Goal: Entertainment & Leisure: Consume media (video, audio)

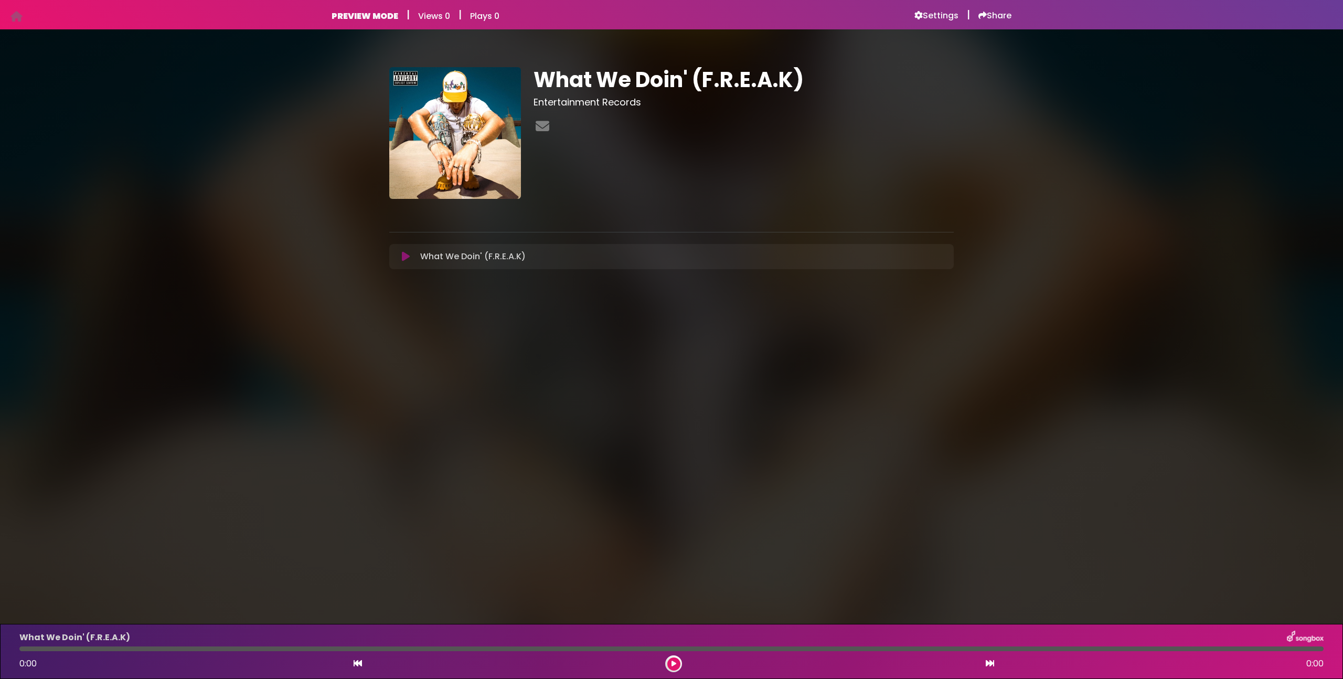
click at [411, 258] on button at bounding box center [405, 256] width 20 height 10
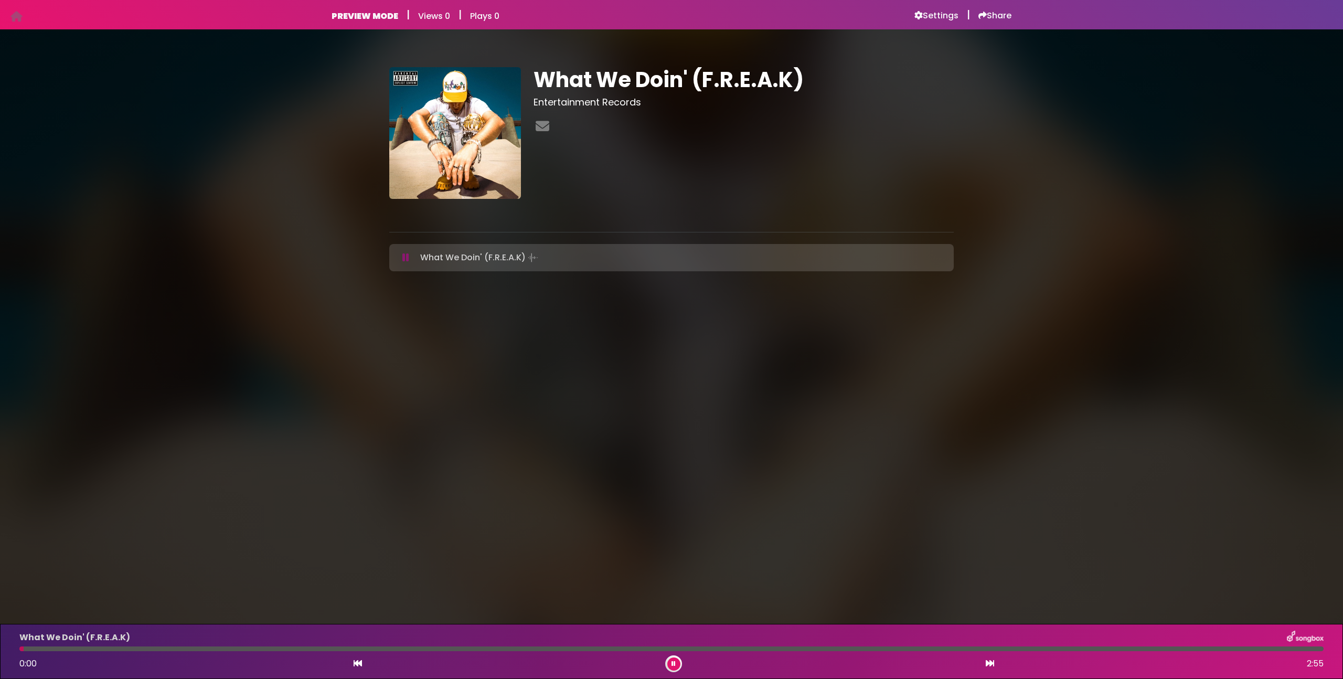
click at [405, 258] on icon at bounding box center [405, 257] width 7 height 10
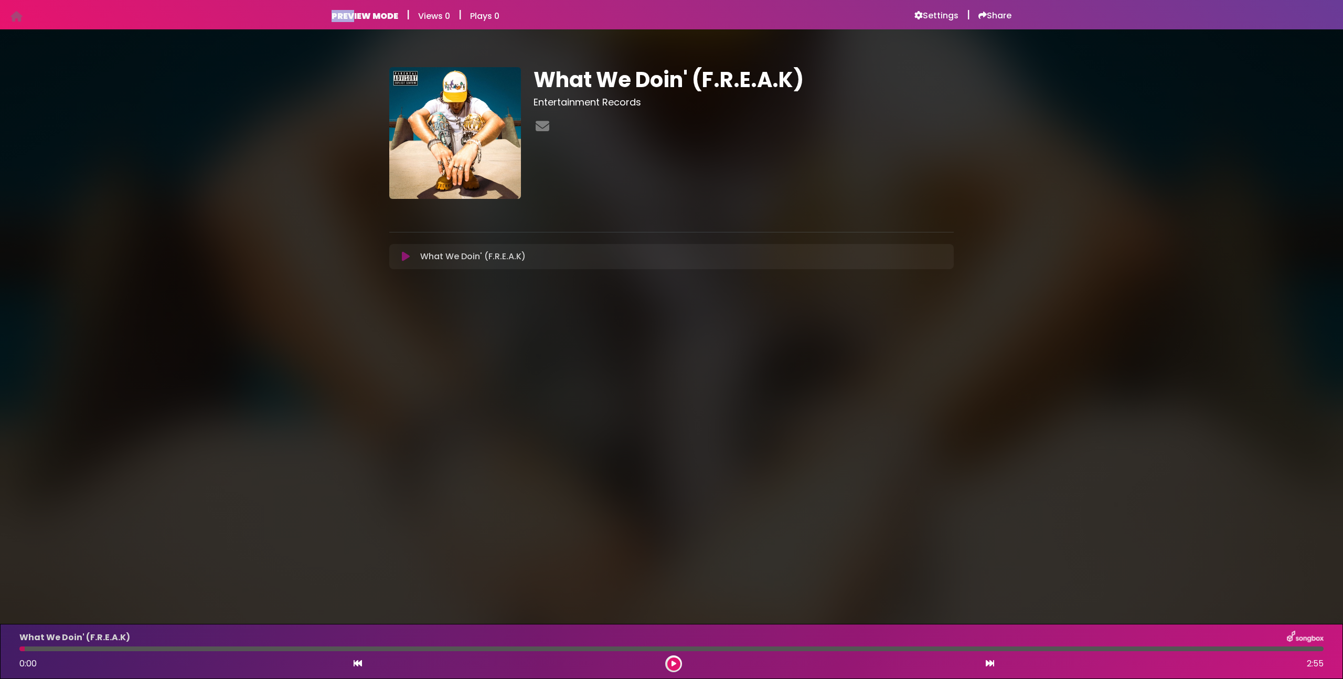
drag, startPoint x: 351, startPoint y: 18, endPoint x: 314, endPoint y: 13, distance: 37.1
click at [314, 13] on div "PREVIEW MODE | Views 0 | Plays 0 Settings | Share | |" at bounding box center [671, 14] width 1343 height 29
drag, startPoint x: 320, startPoint y: 14, endPoint x: 387, endPoint y: 14, distance: 67.1
click at [387, 14] on div "PREVIEW MODE | Views 0 | Plays 0 Settings | Share | |" at bounding box center [671, 14] width 1343 height 29
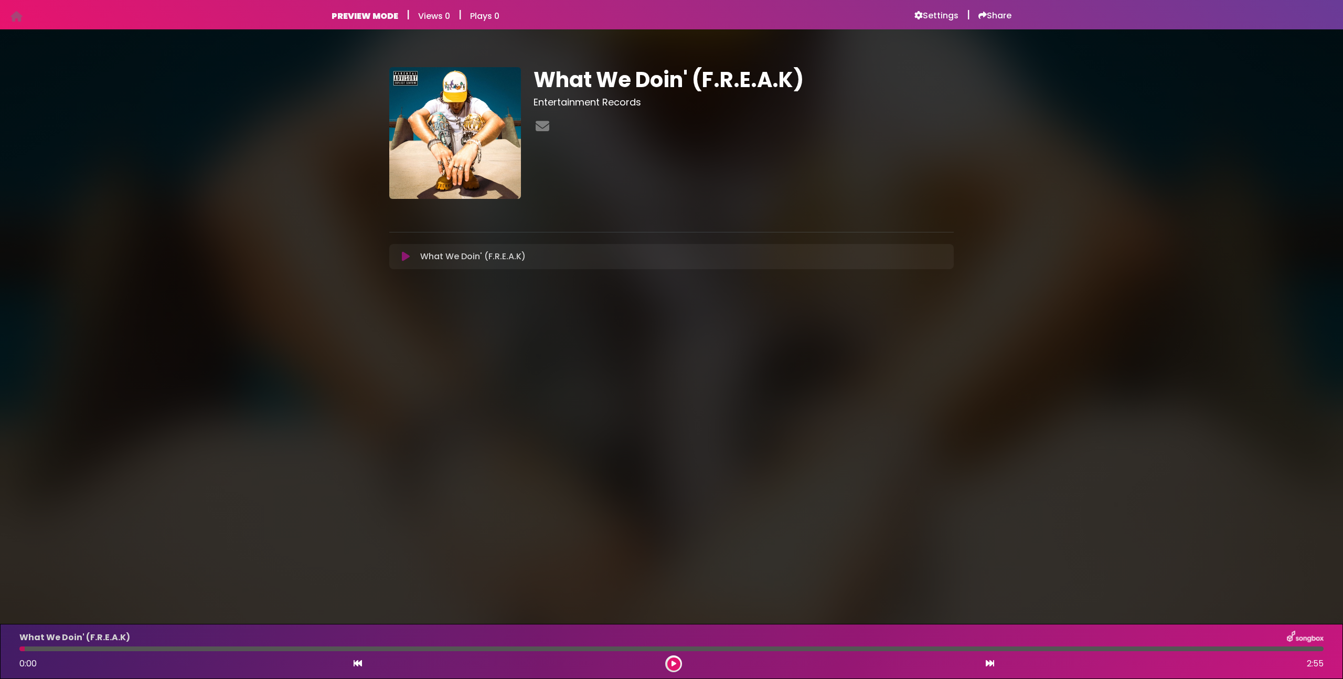
click at [345, 63] on div "What We Doin' (F.R.E.A.K) Entertainment Records" at bounding box center [671, 164] width 692 height 245
click at [358, 15] on h6 "PREVIEW MODE" at bounding box center [364, 16] width 67 height 10
click at [270, 78] on div "What We Doin' (F.R.E.A.K) Entertainment Records" at bounding box center [671, 164] width 1343 height 245
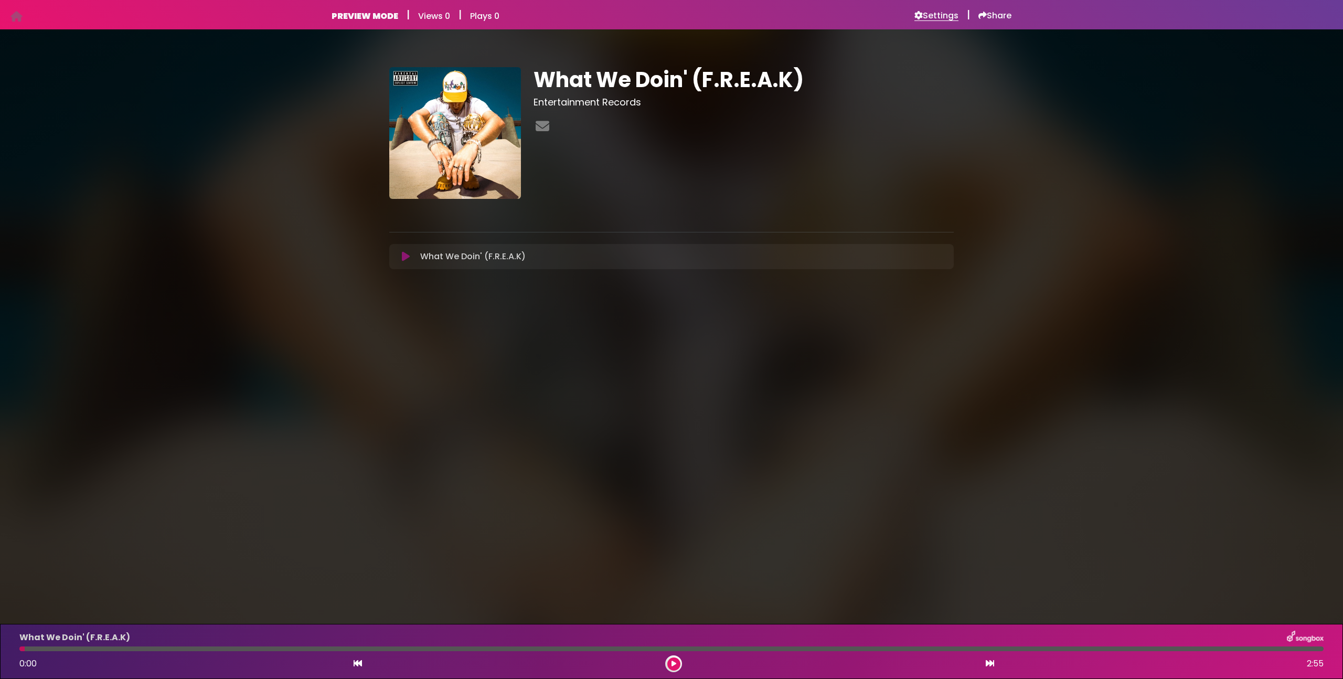
click at [936, 12] on h6 "Settings" at bounding box center [936, 15] width 44 height 10
click at [355, 663] on icon at bounding box center [357, 663] width 8 height 8
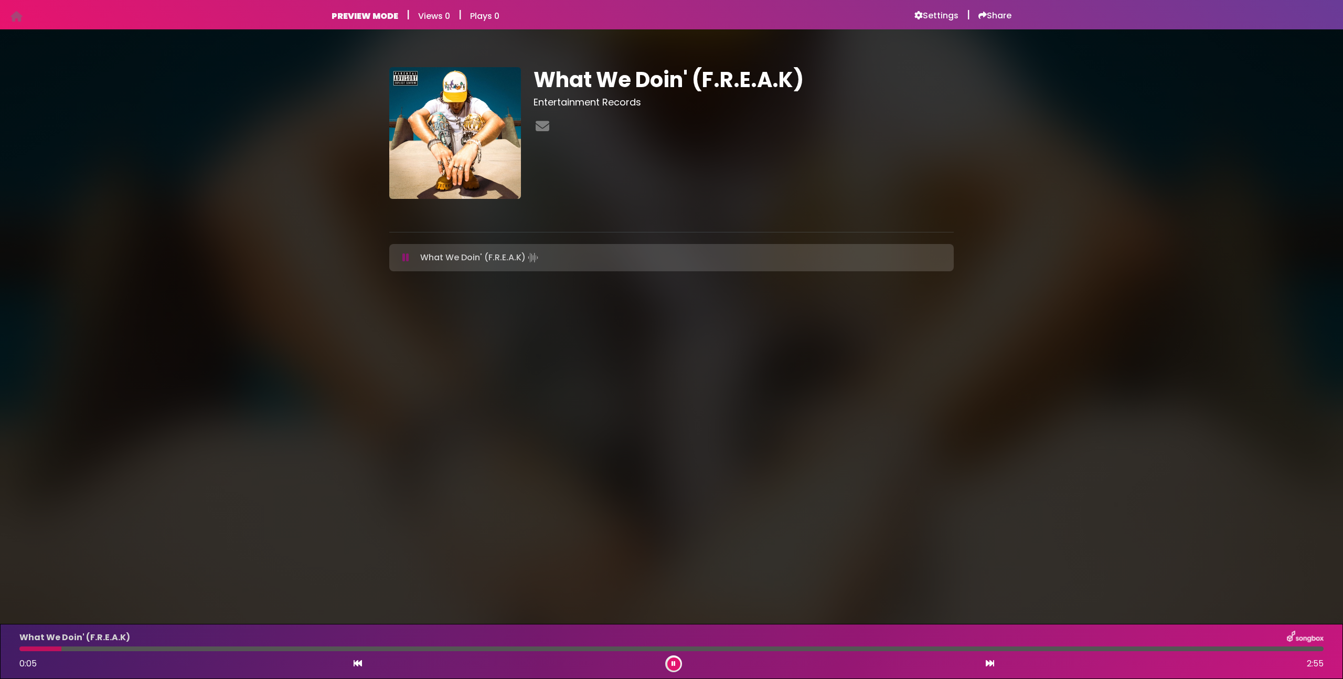
click at [303, 650] on div at bounding box center [671, 648] width 1304 height 5
click at [265, 647] on div at bounding box center [165, 648] width 292 height 5
click at [249, 648] on div at bounding box center [159, 648] width 280 height 5
click at [240, 648] on div at bounding box center [137, 648] width 236 height 5
click at [671, 663] on button at bounding box center [673, 663] width 13 height 13
